Goal: Check status: Check status

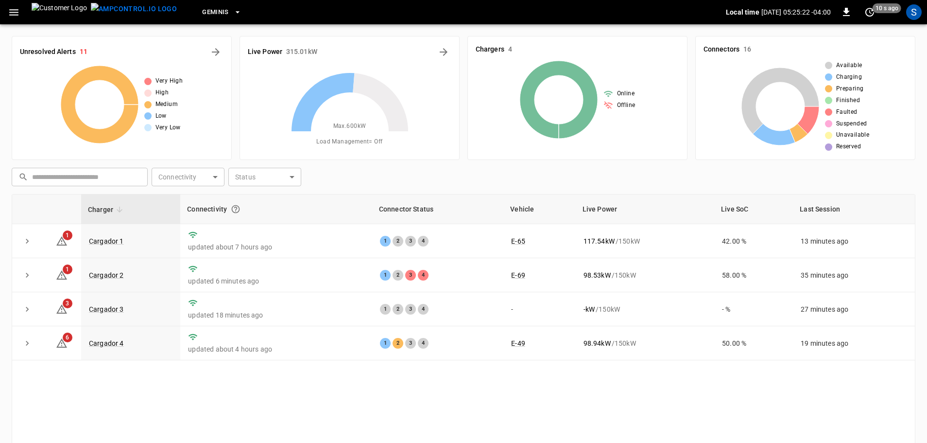
scroll to position [49, 0]
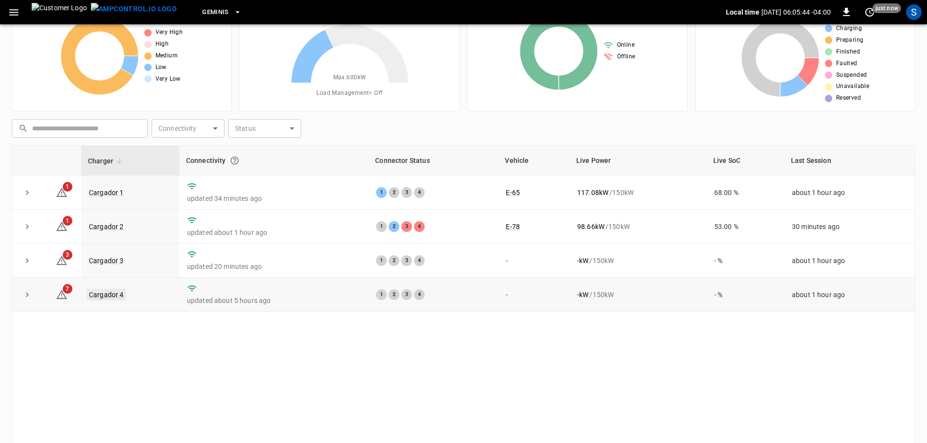
click at [118, 293] on link "Cargador 4" at bounding box center [106, 295] width 39 height 12
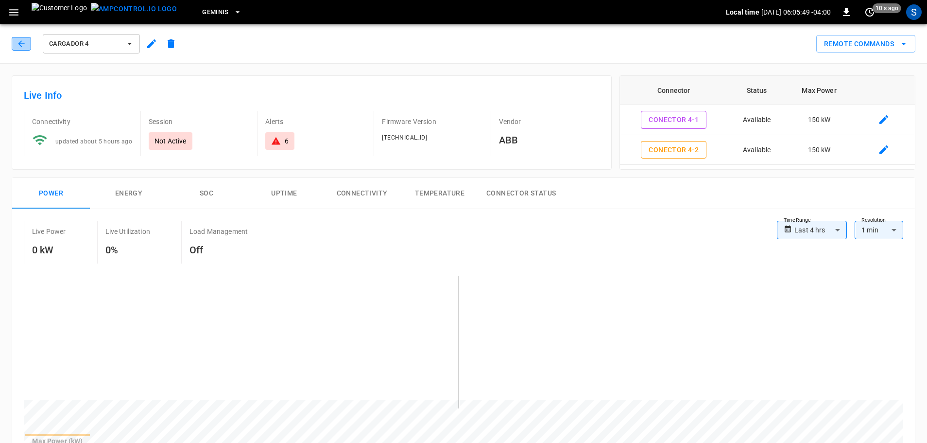
click at [23, 46] on icon "button" at bounding box center [22, 44] width 10 height 10
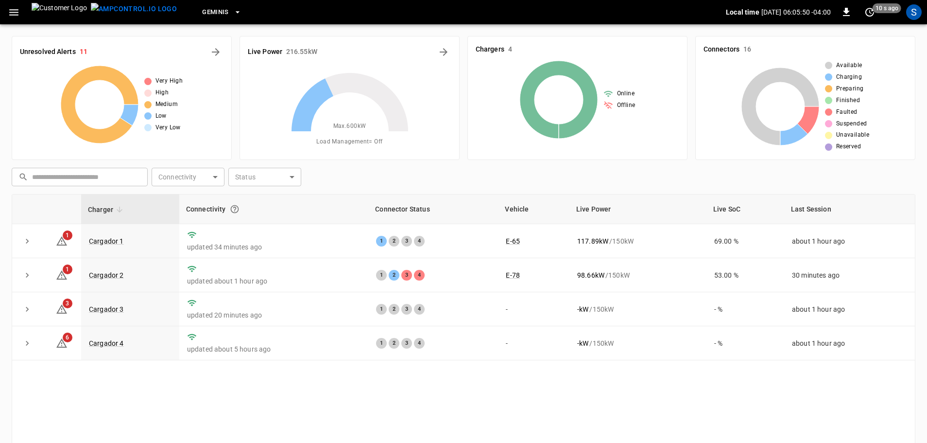
scroll to position [49, 0]
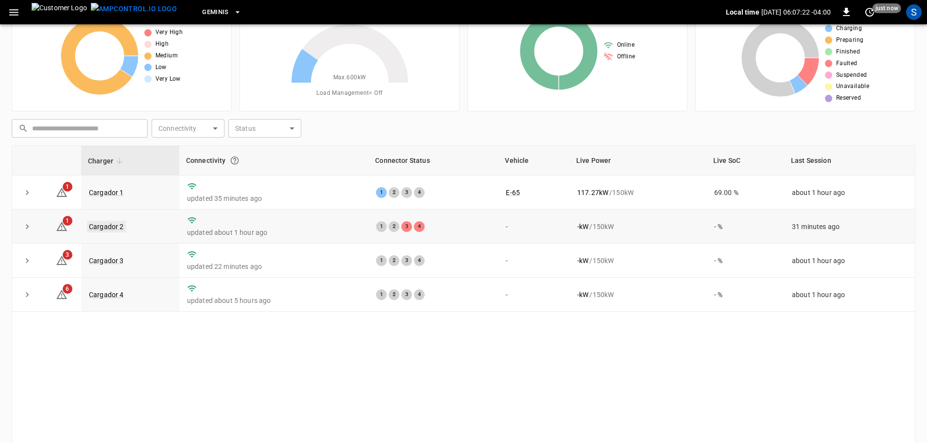
click at [114, 229] on link "Cargador 2" at bounding box center [106, 227] width 39 height 12
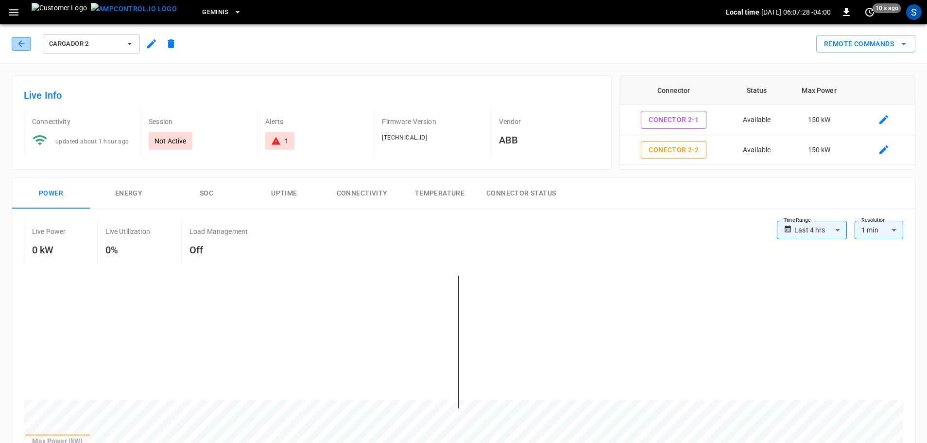
click at [20, 46] on icon "button" at bounding box center [22, 44] width 10 height 10
